Goal: Navigation & Orientation: Find specific page/section

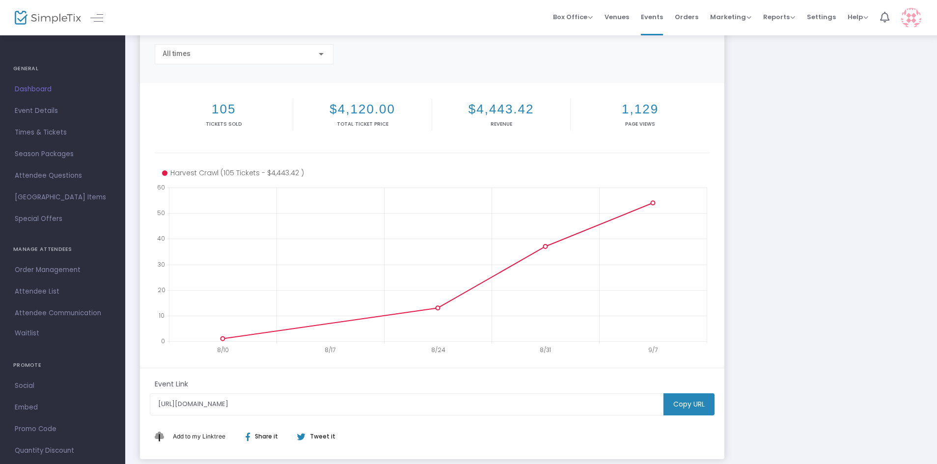
scroll to position [133, 0]
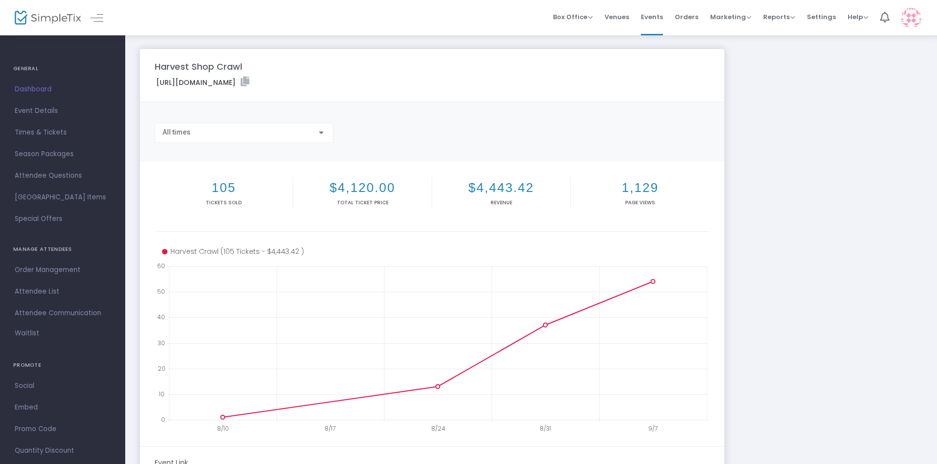
click at [35, 87] on span "Dashboard" at bounding box center [63, 89] width 96 height 13
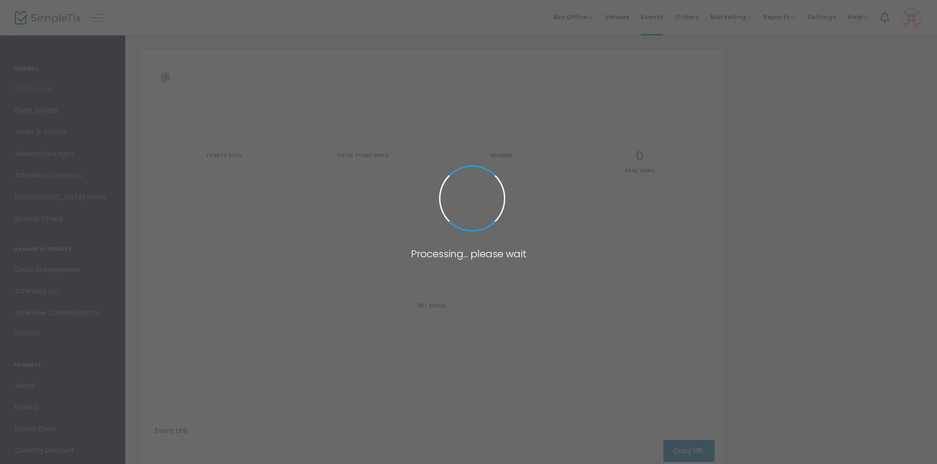
type input "[URL][DOMAIN_NAME]"
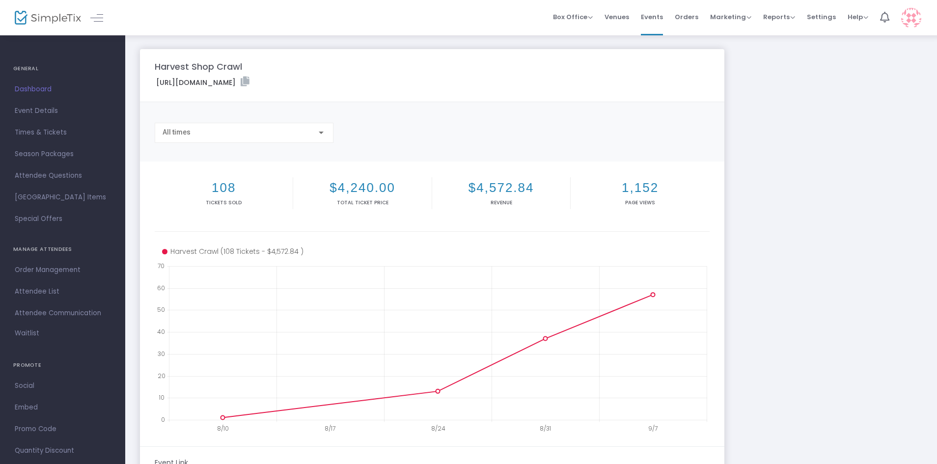
click at [35, 87] on span "Dashboard" at bounding box center [63, 89] width 96 height 13
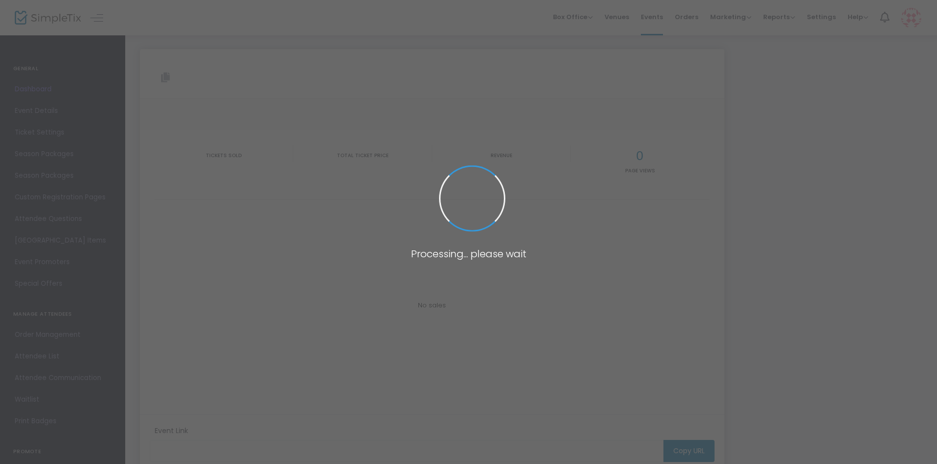
type input "[URL][DOMAIN_NAME]"
